Goal: Complete application form

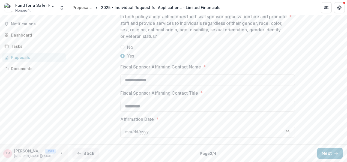
scroll to position [762, 0]
click at [327, 155] on button "Next" at bounding box center [329, 153] width 25 height 11
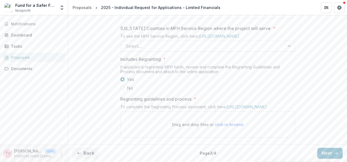
scroll to position [395, 0]
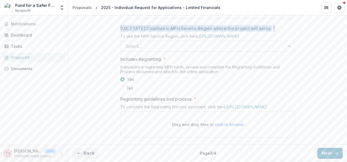
drag, startPoint x: 119, startPoint y: 23, endPoint x: 279, endPoint y: 23, distance: 160.1
copy label "[US_STATE] Counties in MFH Service Region where the project will serve *"
click at [283, 42] on div "Select..." at bounding box center [203, 46] width 164 height 9
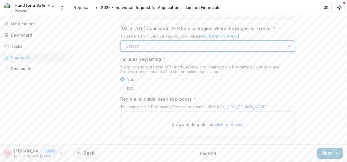
click at [166, 162] on div "All Regions" at bounding box center [173, 165] width 347 height 7
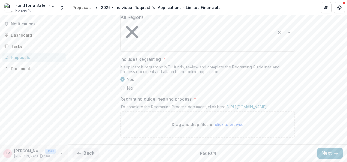
click at [120, 96] on p "Regranting guidelines and process" at bounding box center [155, 99] width 71 height 7
click at [137, 96] on p "Regranting guidelines and process" at bounding box center [155, 99] width 71 height 7
click at [153, 96] on p "Regranting guidelines and process" at bounding box center [155, 99] width 71 height 7
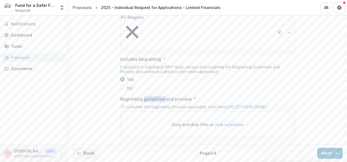
click at [153, 96] on p "Regranting guidelines and process" at bounding box center [155, 99] width 71 height 7
copy p "Regranting guidelines and process"
click at [327, 153] on button "Next" at bounding box center [329, 153] width 25 height 11
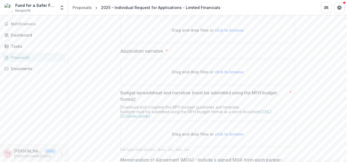
scroll to position [136, 0]
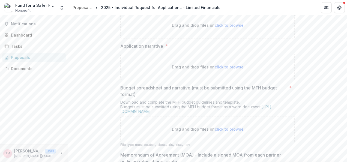
click at [121, 3] on p "Application acknowledgement" at bounding box center [151, -1] width 63 height 7
drag, startPoint x: 119, startPoint y: 40, endPoint x: 183, endPoint y: 39, distance: 63.3
click at [183, 3] on label "Application acknowledgement *" at bounding box center [205, -1] width 171 height 7
copy p "Application acknowledgement"
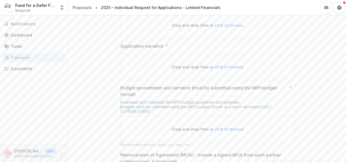
click at [133, 49] on p "Application narrative" at bounding box center [141, 46] width 43 height 7
drag, startPoint x: 116, startPoint y: 91, endPoint x: 165, endPoint y: 89, distance: 48.6
copy p "Application narrative"
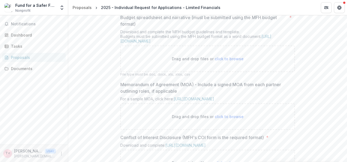
scroll to position [218, 0]
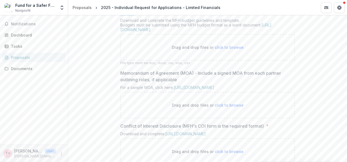
drag, startPoint x: 117, startPoint y: 52, endPoint x: 141, endPoint y: 59, distance: 24.9
copy p "Budget spreadsheet and narrative (must be submitted using the MFH budget format)"
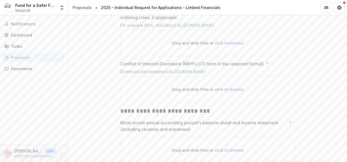
scroll to position [300, 0]
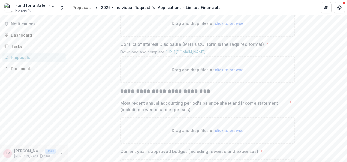
drag, startPoint x: 118, startPoint y: 37, endPoint x: 191, endPoint y: 42, distance: 73.3
click at [191, 42] on div "**********" at bounding box center [207, 128] width 183 height 625
copy p "Memorandum of Agreement (MOA) - Include a signed MOA from each partner outlinin…"
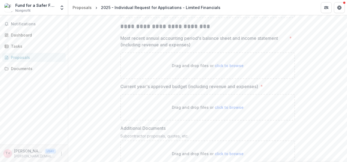
scroll to position [327, 0]
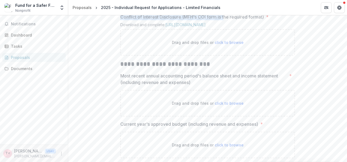
drag, startPoint x: 118, startPoint y: 62, endPoint x: 223, endPoint y: 59, distance: 104.2
click at [224, 59] on div "**********" at bounding box center [207, 100] width 183 height 625
drag, startPoint x: 223, startPoint y: 59, endPoint x: 146, endPoint y: 60, distance: 76.7
click at [146, 20] on p "Conflict of Interest Disclosure (MFH's COI form is the required format)" at bounding box center [191, 17] width 143 height 7
click at [127, 20] on p "Conflict of Interest Disclosure (MFH's COI form is the required format)" at bounding box center [191, 17] width 143 height 7
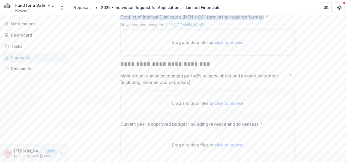
drag, startPoint x: 109, startPoint y: 61, endPoint x: 266, endPoint y: 63, distance: 157.1
click at [266, 63] on div "**********" at bounding box center [207, 100] width 279 height 625
copy p "Conflict of Interest Disclosure (MFH's COI form is the required format)"
click at [167, 68] on h2 "**********" at bounding box center [207, 64] width 175 height 8
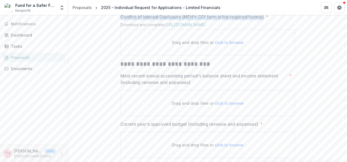
click at [167, 68] on h2 "**********" at bounding box center [207, 64] width 175 height 8
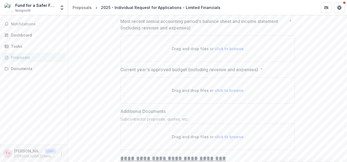
click at [170, 31] on p "Most recent annual accounting period's balance sheet and income statement (incl…" at bounding box center [203, 24] width 167 height 13
drag, startPoint x: 170, startPoint y: 69, endPoint x: 170, endPoint y: 77, distance: 7.9
click at [170, 31] on p "Most recent annual accounting period's balance sheet and income statement (incl…" at bounding box center [203, 24] width 167 height 13
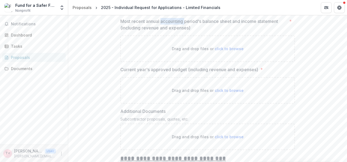
click at [170, 31] on p "Most recent annual accounting period's balance sheet and income statement (incl…" at bounding box center [203, 24] width 167 height 13
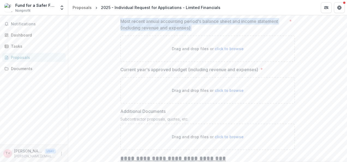
click at [170, 31] on p "Most recent annual accounting period's balance sheet and income statement (incl…" at bounding box center [203, 24] width 167 height 13
copy p "Most recent annual accounting period's balance sheet and income statement (incl…"
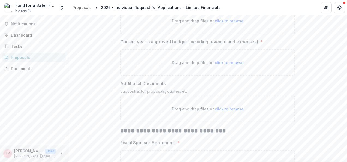
scroll to position [436, 0]
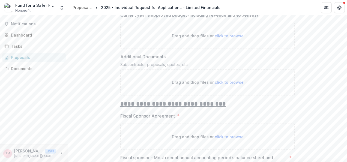
click at [194, 18] on p "Current year's approved budget (including revenue and expenses)" at bounding box center [189, 15] width 138 height 7
copy p "Current year's approved budget (including revenue and expenses)"
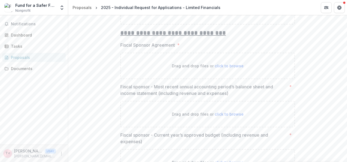
scroll to position [518, 0]
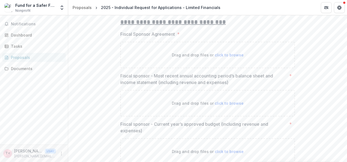
copy p "Additional Documents"
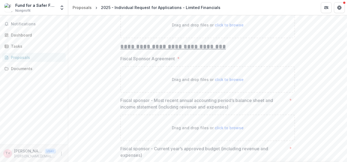
scroll to position [491, 0]
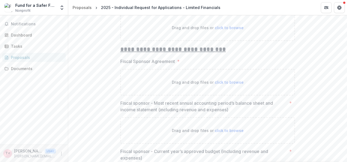
click at [122, 14] on div "Subcontractor proposals, quotes, etc." at bounding box center [207, 11] width 175 height 7
click at [154, 65] on p "Fiscal Sponsor Agreement" at bounding box center [147, 61] width 55 height 7
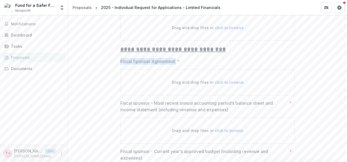
click at [154, 65] on p "Fiscal Sponsor Agreement" at bounding box center [147, 61] width 55 height 7
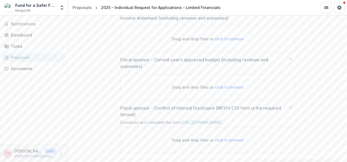
scroll to position [573, 0]
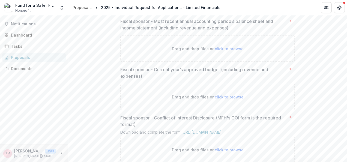
click at [181, 31] on p "Fiscal sponsor - Most recent annual accounting period’s balance sheet and incom…" at bounding box center [203, 24] width 167 height 13
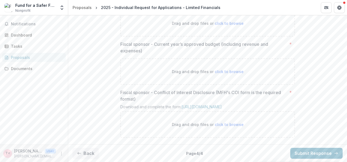
scroll to position [652, 0]
click at [140, 43] on p "Fiscal sponsor - Current year’s approved budget (including revenue and expenses)" at bounding box center [203, 47] width 167 height 13
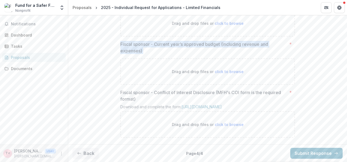
click at [140, 43] on p "Fiscal sponsor - Current year’s approved budget (including revenue and expenses)" at bounding box center [203, 47] width 167 height 13
click at [131, 89] on p "Fiscal sponsor - Conflict of Interest Disclosure (MFH's COI form is the require…" at bounding box center [203, 95] width 167 height 13
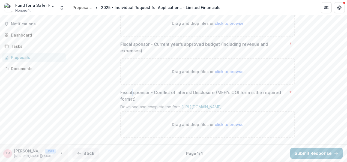
click at [131, 89] on p "Fiscal sponsor - Conflict of Interest Disclosure (MFH's COI form is the require…" at bounding box center [203, 95] width 167 height 13
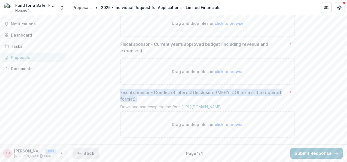
click at [92, 154] on button "Back" at bounding box center [86, 153] width 26 height 11
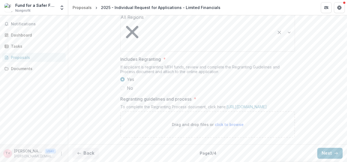
scroll to position [395, 0]
click at [226, 108] on link "[URL][DOMAIN_NAME]" at bounding box center [246, 106] width 40 height 5
click at [331, 152] on button "Next" at bounding box center [329, 153] width 25 height 11
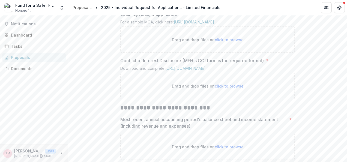
scroll to position [286, 0]
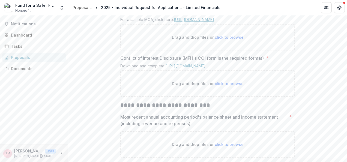
click at [189, 22] on link "[URL][DOMAIN_NAME]" at bounding box center [194, 19] width 40 height 5
click at [172, 68] on link "[URL][DOMAIN_NAME]" at bounding box center [185, 66] width 40 height 5
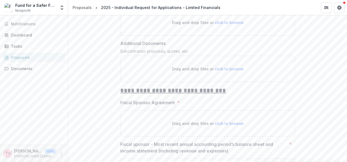
scroll to position [423, 0]
